Goal: Information Seeking & Learning: Learn about a topic

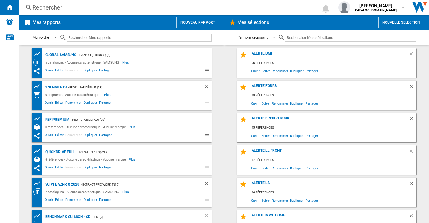
click at [119, 7] on div "Rechercher" at bounding box center [166, 7] width 268 height 8
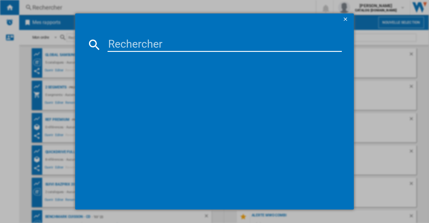
click at [121, 41] on input at bounding box center [225, 44] width 235 height 14
paste input "RS6HA8891SL"
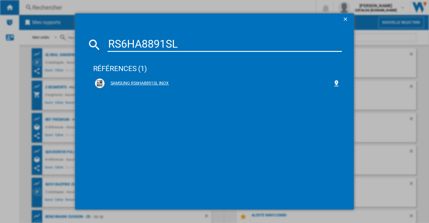
type input "RS6HA8891SL"
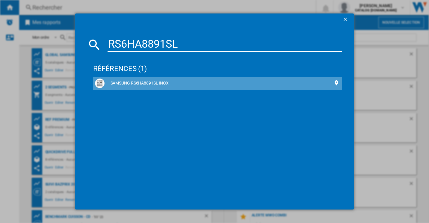
click at [141, 88] on div "SAMSUNG RS6HA8891SL INOX" at bounding box center [217, 83] width 245 height 10
click at [143, 82] on div "SAMSUNG RS6HA8891SL INOX" at bounding box center [219, 83] width 229 height 6
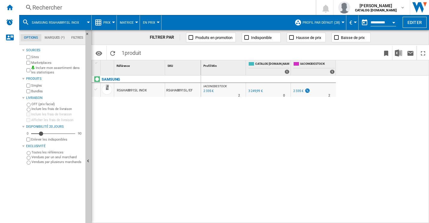
click at [106, 22] on span "Prix" at bounding box center [106, 23] width 7 height 4
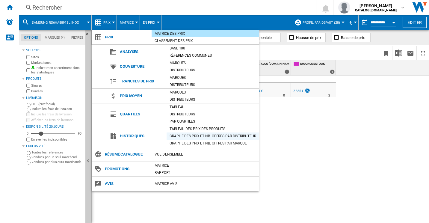
click at [187, 135] on div "Graphe des prix et nb. offres par distributeur" at bounding box center [213, 136] width 92 height 6
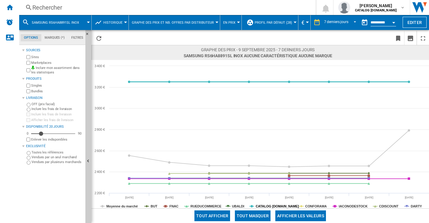
click at [289, 206] on tspan "CATALOG [DOMAIN_NAME]" at bounding box center [277, 206] width 43 height 4
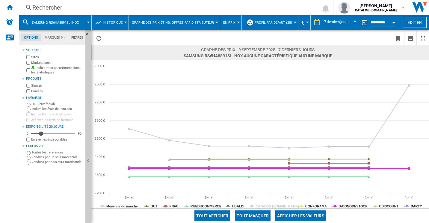
click at [413, 205] on tspan "DARTY" at bounding box center [416, 206] width 11 height 4
click at [354, 206] on tspan "IACONODESTOCK" at bounding box center [353, 206] width 29 height 4
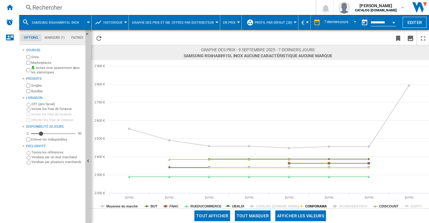
click at [318, 205] on tspan "CONFORAMA" at bounding box center [316, 206] width 22 height 4
click at [241, 204] on tspan "UBALDI" at bounding box center [238, 206] width 12 height 4
click at [207, 206] on tspan "RUEDUCOMMERCE" at bounding box center [206, 206] width 31 height 4
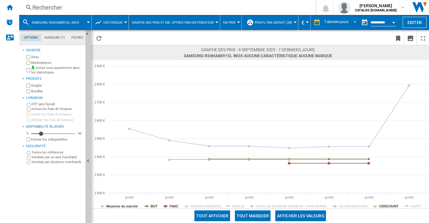
click at [167, 209] on span at bounding box center [141, 215] width 101 height 14
click at [167, 207] on rect at bounding box center [260, 134] width 338 height 148
click at [132, 206] on tspan "Moyenne du marché" at bounding box center [121, 206] width 31 height 4
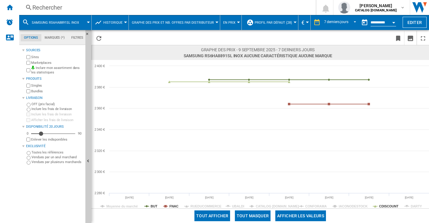
click at [88, 13] on div "Rechercher Rechercher 0 [PERSON_NAME] CATALOG [DOMAIN_NAME] CATALOG [DOMAIN_NAM…" at bounding box center [224, 7] width 410 height 15
click at [88, 9] on div "Rechercher" at bounding box center [166, 7] width 268 height 8
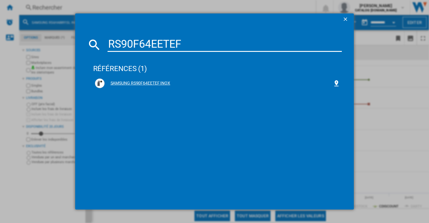
type input "RS90F64EETEF"
click at [157, 82] on div "SAMSUNG RS90F64EETEF INOX" at bounding box center [219, 83] width 229 height 6
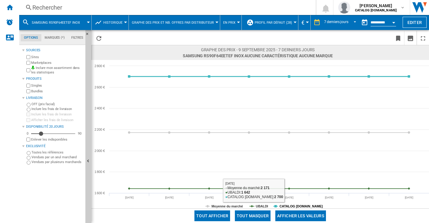
click at [283, 207] on tspan "CATALOG [DOMAIN_NAME]" at bounding box center [300, 206] width 43 height 4
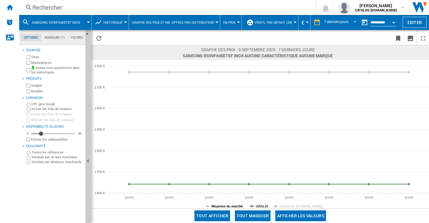
click at [231, 206] on tspan "Moyenne du marché" at bounding box center [226, 206] width 31 height 4
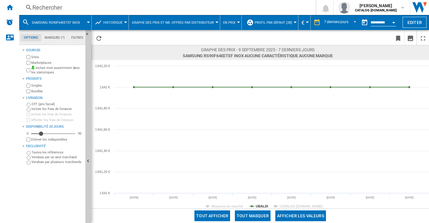
click at [74, 8] on div "Rechercher" at bounding box center [166, 7] width 268 height 8
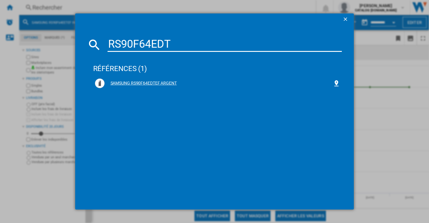
type input "RS90F64EDT"
click at [136, 84] on div "SAMSUNG RS90F64EDTEF ARGENT" at bounding box center [219, 83] width 229 height 6
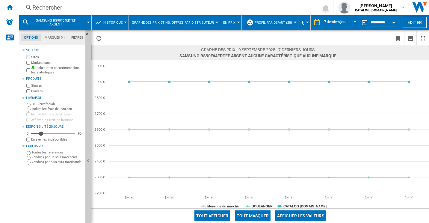
click at [285, 201] on rect at bounding box center [260, 134] width 338 height 148
click at [286, 203] on rect at bounding box center [260, 134] width 338 height 148
click at [287, 205] on tspan "CATALOG [DOMAIN_NAME]" at bounding box center [304, 206] width 43 height 4
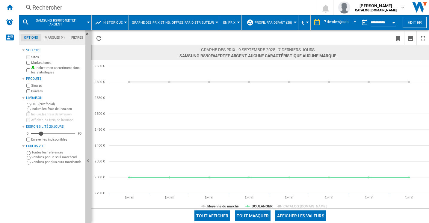
click at [227, 203] on rect at bounding box center [260, 134] width 338 height 148
click at [227, 205] on tspan "Moyenne du marché" at bounding box center [222, 206] width 31 height 4
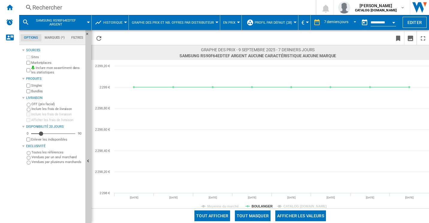
click at [135, 8] on div "Rechercher" at bounding box center [166, 7] width 268 height 8
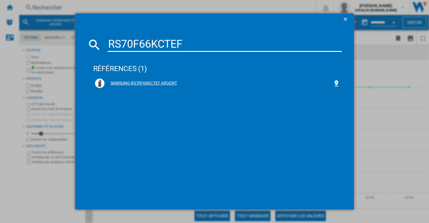
type input "RS70F66KCTEF"
click at [139, 84] on div "SAMSUNG RS70F66KCTEF ARGENT" at bounding box center [219, 83] width 229 height 6
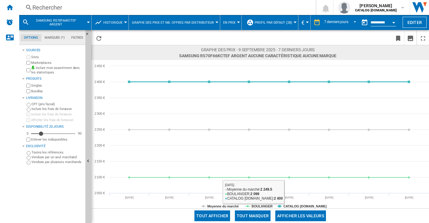
click at [296, 209] on div "Tout afficher Tout masquer Afficher les valeurs" at bounding box center [260, 215] width 338 height 15
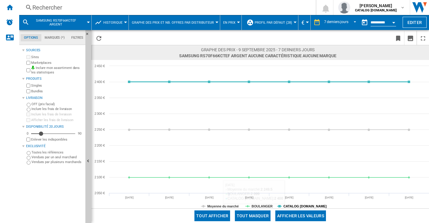
click at [295, 206] on tspan "CATALOG [DOMAIN_NAME]" at bounding box center [304, 206] width 43 height 4
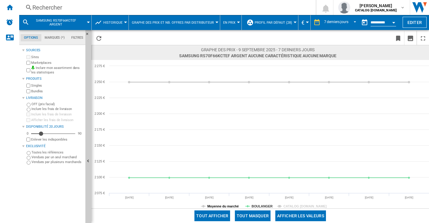
click at [222, 206] on tspan "Moyenne du marché" at bounding box center [222, 206] width 31 height 4
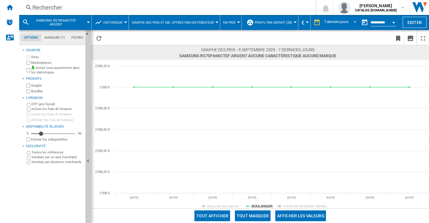
click at [118, 8] on div "Rechercher" at bounding box center [166, 7] width 268 height 8
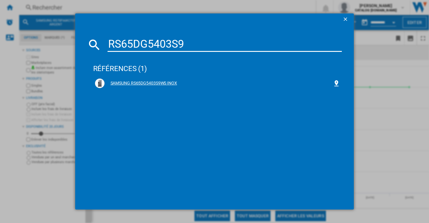
type input "RS65DG5403S9"
click at [142, 83] on div "SAMSUNG RS65DG5403S9WS INOX" at bounding box center [219, 83] width 229 height 6
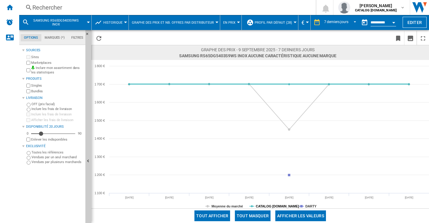
click at [269, 208] on tspan "CATALOG [DOMAIN_NAME]" at bounding box center [277, 206] width 43 height 4
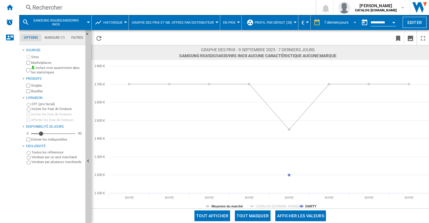
click at [352, 22] on span "REPORTS.WIZARD.STEPS.REPORT.STEPS.REPORT_OPTIONS.PERIOD: 7 derniers jours" at bounding box center [353, 21] width 7 height 5
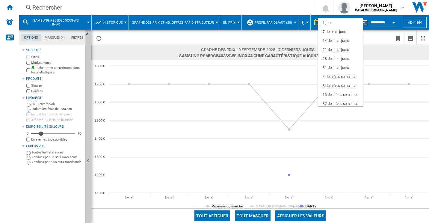
scroll to position [9, 0]
click at [341, 85] on div "16 dernières semaines" at bounding box center [341, 85] width 36 height 5
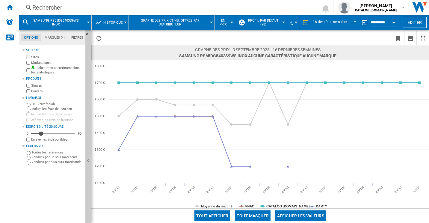
click at [273, 210] on div "Tout afficher Tout masquer Afficher les valeurs" at bounding box center [260, 215] width 338 height 15
click at [269, 207] on tspan "CATALOG [DOMAIN_NAME]" at bounding box center [287, 206] width 43 height 4
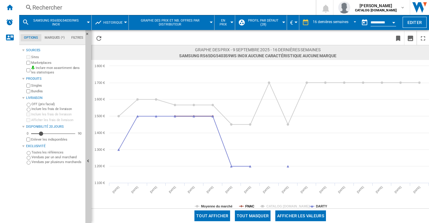
click at [253, 206] on tspan "FNAC" at bounding box center [249, 206] width 9 height 4
click at [222, 205] on tspan "Moyenne du marché" at bounding box center [216, 206] width 31 height 4
